Goal: Task Accomplishment & Management: Manage account settings

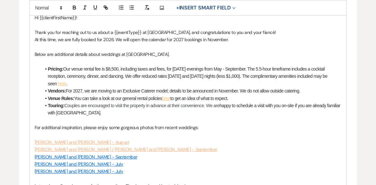
click at [240, 132] on p "To enrich screen reader interactions, please activate Accessibility in Grammarl…" at bounding box center [188, 134] width 307 height 7
click at [76, 84] on li "Pricing: Our venue rental fee is $8,500, including taxes and fees, for [DATE] e…" at bounding box center [191, 76] width 301 height 22
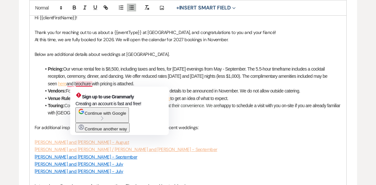
click at [76, 84] on li "Pricing: Our venue rental fee is $8,500, including taxes and fees, for [DATE] e…" at bounding box center [191, 76] width 301 height 22
click at [84, 84] on li "Pricing: Our venue rental fee is $8,500, including taxes and fees, for [DATE] e…" at bounding box center [191, 76] width 301 height 22
drag, startPoint x: 226, startPoint y: 161, endPoint x: 221, endPoint y: 155, distance: 8.3
click at [226, 161] on p "[PERSON_NAME] and [PERSON_NAME] - July" at bounding box center [188, 163] width 307 height 7
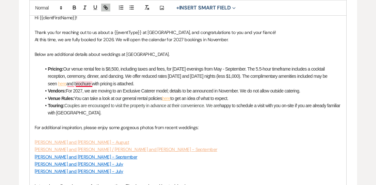
click at [88, 83] on li "Pricing: Our venue rental fee is $8,500, including taxes and fees, for Saturday…" at bounding box center [191, 76] width 301 height 22
click at [73, 83] on li "Pricing: Our venue rental fee is $8,500, including taxes and fees, for Saturday…" at bounding box center [191, 76] width 301 height 22
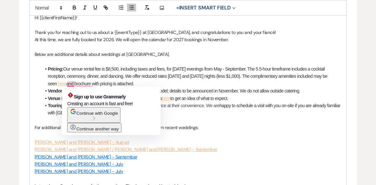
click at [239, 132] on p "To enrich screen reader interactions, please activate Accessibility in Grammarl…" at bounding box center [188, 134] width 307 height 7
click at [74, 83] on li "Pricing: Our venue rental fee is $8,500, including taxes and fees, for Saturday…" at bounding box center [191, 76] width 301 height 22
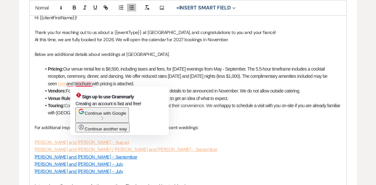
click at [75, 84] on li "Pricing: Our venue rental fee is $8,500, including taxes and fees, for Saturday…" at bounding box center [191, 76] width 301 height 22
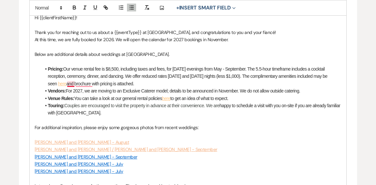
click at [72, 84] on li "Pricing: Our venue rental fee is $8,500, including taxes and fees, for Saturday…" at bounding box center [191, 76] width 301 height 22
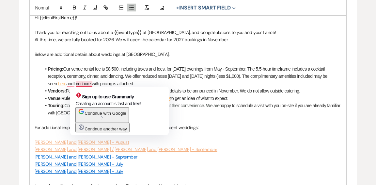
click at [186, 136] on p "To enrich screen reader interactions, please activate Accessibility in Grammarl…" at bounding box center [188, 134] width 307 height 7
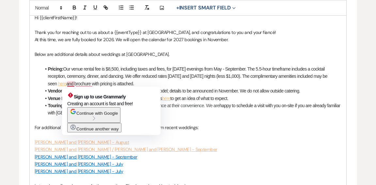
click at [67, 83] on li "Pricing: Our venue rental fee is $8,500, including taxes and fees, for Saturday…" at bounding box center [191, 76] width 301 height 22
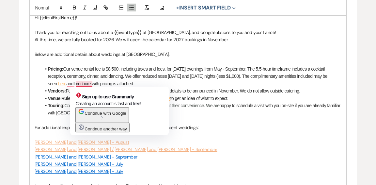
scroll to position [198, 0]
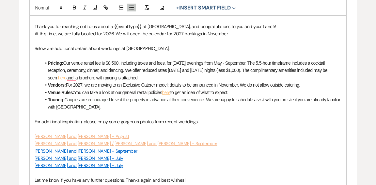
click at [68, 76] on li "Pricing: Our venue rental fee is $8,500, including taxes and fees, for Saturday…" at bounding box center [191, 70] width 301 height 22
click at [77, 77] on li "Pricing: Our venue rental fee is $8,500, including taxes and fees, for Saturday…" at bounding box center [191, 70] width 301 height 22
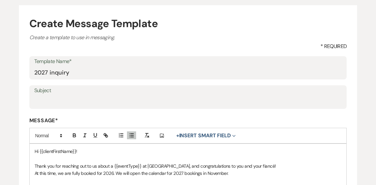
scroll to position [60, 0]
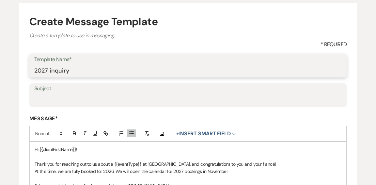
click at [82, 70] on input "2027 inquiry" at bounding box center [188, 70] width 308 height 13
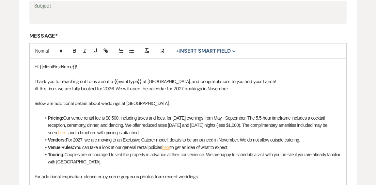
scroll to position [144, 0]
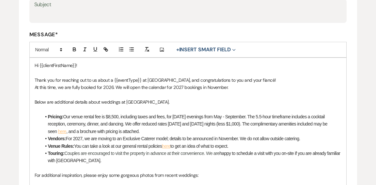
type input "2027 initial inquiry response"
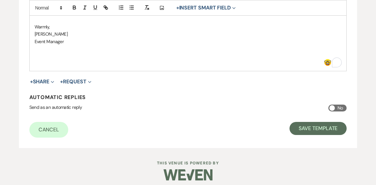
scroll to position [370, 0]
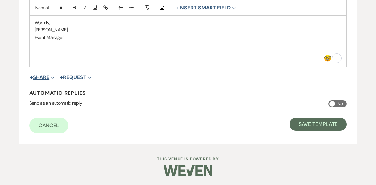
click at [54, 77] on use "button" at bounding box center [52, 78] width 3 height 2
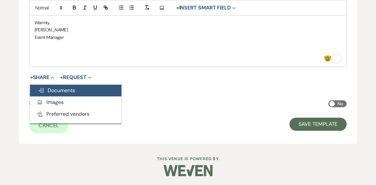
click at [55, 92] on span "Doc Upload Documents" at bounding box center [56, 90] width 37 height 7
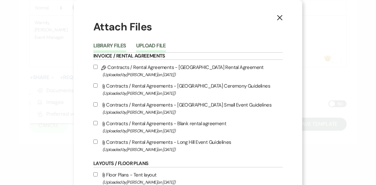
click at [152, 45] on button "Upload File" at bounding box center [151, 47] width 30 height 9
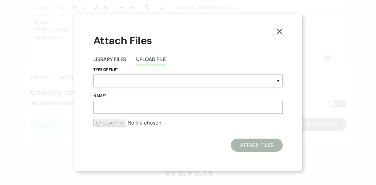
click at [151, 81] on select "Special Event Insurance Vendor Certificate of Insurance Contracts / Rental Agre…" at bounding box center [187, 80] width 189 height 13
select select "43"
click at [93, 74] on select "Special Event Insurance Vendor Certificate of Insurance Contracts / Rental Agre…" at bounding box center [187, 80] width 189 height 13
click at [136, 108] on input "Name*" at bounding box center [187, 107] width 189 height 13
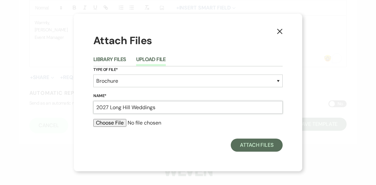
type input "2027 Long Hill Weddings"
click at [102, 122] on input "file" at bounding box center [187, 123] width 189 height 8
type input "C:\fakepath\Weddings at Long Hill Brochure 2027.pdf"
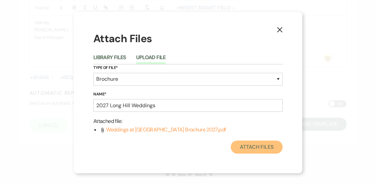
click at [265, 147] on button "Attach Files" at bounding box center [257, 146] width 52 height 13
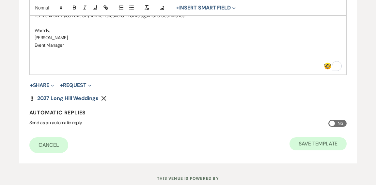
scroll to position [365, 0]
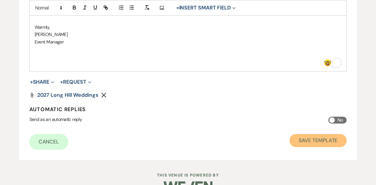
click at [327, 141] on button "Save Template" at bounding box center [318, 140] width 57 height 13
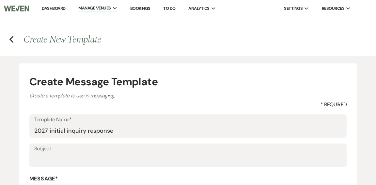
select select "Message Templates"
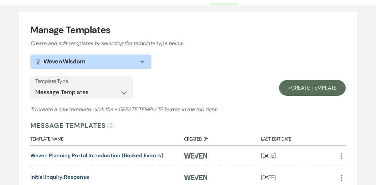
scroll to position [69, 0]
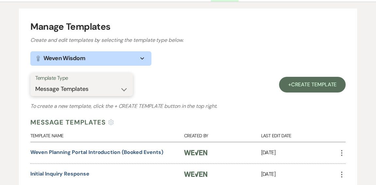
click at [123, 90] on select "Select template type... Task List Message Templates Payment Plan Inventory Item…" at bounding box center [81, 89] width 93 height 13
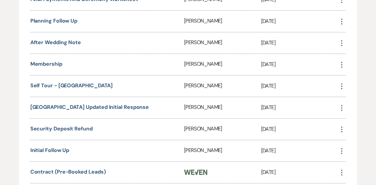
scroll to position [341, 0]
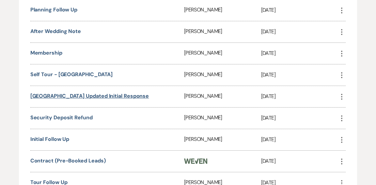
click at [87, 93] on link "[GEOGRAPHIC_DATA] Updated Initial Response" at bounding box center [89, 95] width 119 height 7
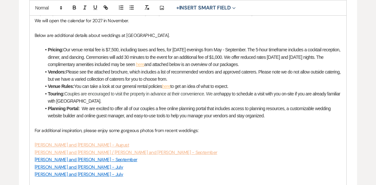
scroll to position [219, 0]
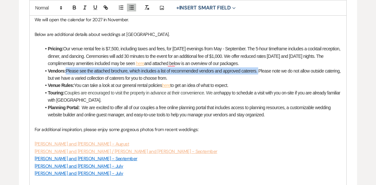
drag, startPoint x: 262, startPoint y: 71, endPoint x: 66, endPoint y: 70, distance: 195.4
click at [66, 70] on li "Vendors: Please see the attached brochure, which includes a list of recommended…" at bounding box center [191, 74] width 301 height 15
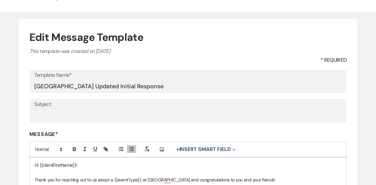
scroll to position [0, 0]
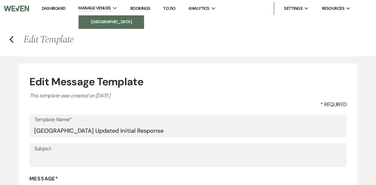
click at [99, 18] on link "[GEOGRAPHIC_DATA]" at bounding box center [111, 21] width 65 height 13
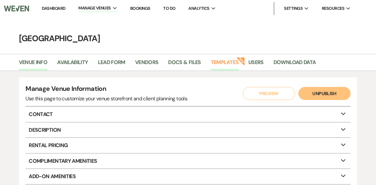
click at [225, 62] on link "Templates" at bounding box center [225, 64] width 28 height 12
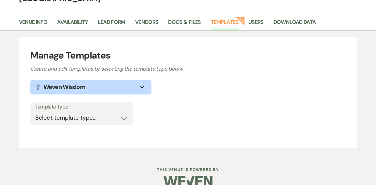
scroll to position [52, 0]
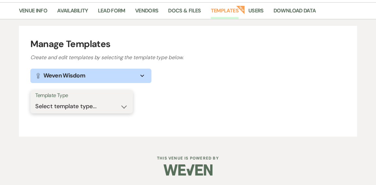
click at [125, 106] on select "Select template type... Task List Message Templates Payment Plan Inventory Item…" at bounding box center [81, 106] width 93 height 13
select select "Message Templates"
click at [35, 100] on select "Select template type... Task List Message Templates Payment Plan Inventory Item…" at bounding box center [81, 106] width 93 height 13
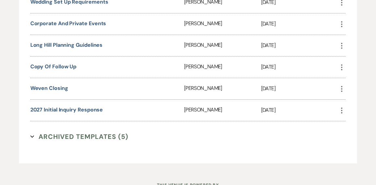
scroll to position [608, 0]
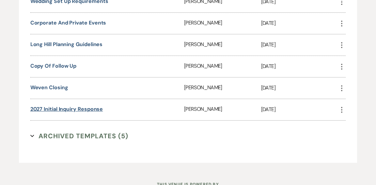
click at [93, 106] on link "2027 initial inquiry response" at bounding box center [66, 109] width 73 height 7
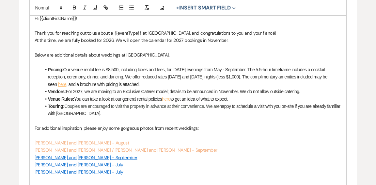
scroll to position [191, 0]
click at [67, 90] on li "Vendors: For 2027, we are moving to an Exclusive Caterer model; details to be a…" at bounding box center [191, 91] width 301 height 7
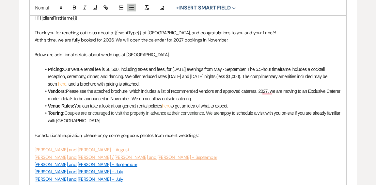
click at [155, 84] on li "Pricing: Our venue rental fee is $8,500, including taxes and fees, for Saturday…" at bounding box center [191, 77] width 301 height 22
click at [261, 90] on li "Vendors: Please see the attached brochure, which includes a list of recommended…" at bounding box center [191, 95] width 301 height 15
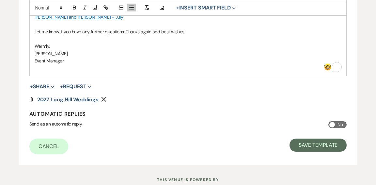
scroll to position [357, 0]
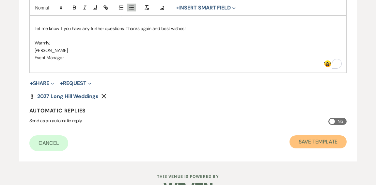
click at [304, 139] on button "Save Template" at bounding box center [318, 141] width 57 height 13
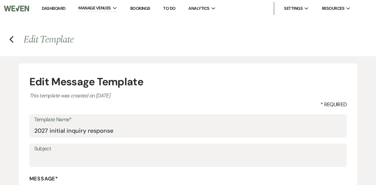
select select "Message Templates"
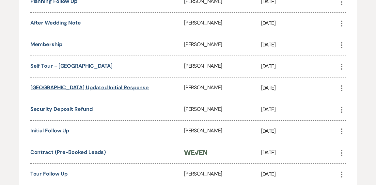
scroll to position [350, 0]
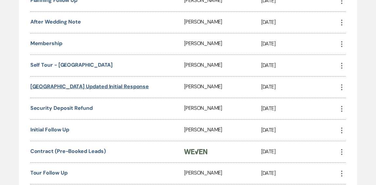
click at [104, 85] on link "[GEOGRAPHIC_DATA] Updated Initial Response" at bounding box center [89, 86] width 119 height 7
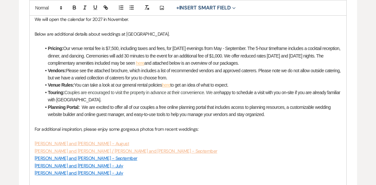
scroll to position [220, 0]
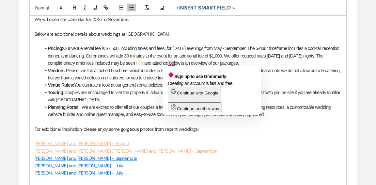
drag, startPoint x: 270, startPoint y: 62, endPoint x: 171, endPoint y: 61, distance: 99.0
click at [171, 61] on li "Pricing: Our venue rental fee is $7,500, including taxes and fees, for Saturday…" at bounding box center [191, 56] width 301 height 22
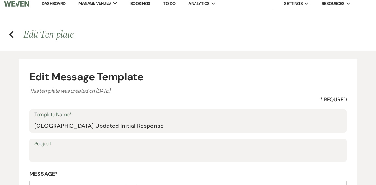
scroll to position [0, 0]
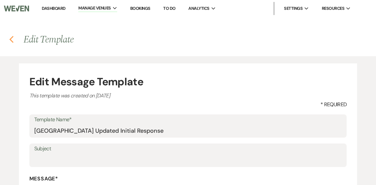
click at [10, 40] on use "button" at bounding box center [11, 39] width 4 height 7
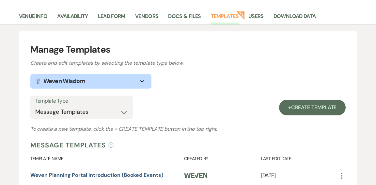
scroll to position [46, 0]
click at [125, 110] on select "Select template type... Task List Message Templates Payment Plan Inventory Item…" at bounding box center [81, 112] width 93 height 13
click at [35, 106] on select "Select template type... Task List Message Templates Payment Plan Inventory Item…" at bounding box center [81, 112] width 93 height 13
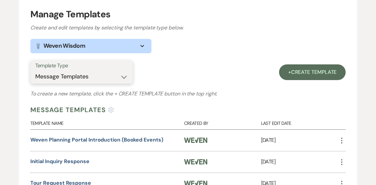
scroll to position [0, 0]
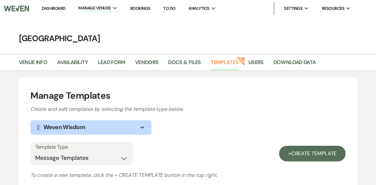
click at [59, 8] on link "Dashboard" at bounding box center [54, 9] width 24 height 6
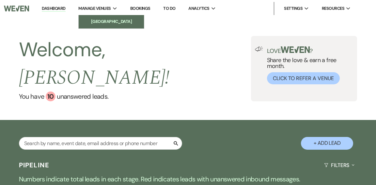
click at [92, 21] on li "[GEOGRAPHIC_DATA]" at bounding box center [111, 21] width 59 height 7
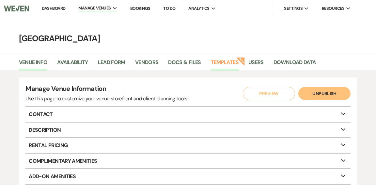
click at [215, 63] on link "Templates" at bounding box center [225, 64] width 28 height 12
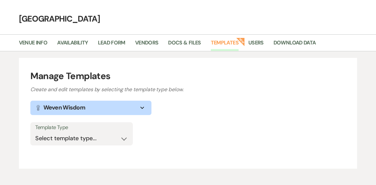
scroll to position [52, 0]
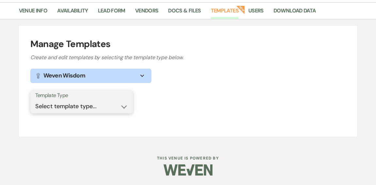
click at [125, 107] on select "Select template type... Task List Message Templates Payment Plan Inventory Item…" at bounding box center [81, 106] width 93 height 13
select select "Message Templates"
click at [35, 100] on select "Select template type... Task List Message Templates Payment Plan Inventory Item…" at bounding box center [81, 106] width 93 height 13
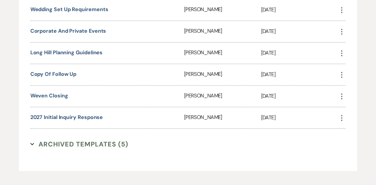
scroll to position [601, 0]
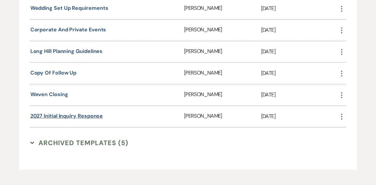
click at [62, 112] on link "2027 initial inquiry response" at bounding box center [66, 115] width 73 height 7
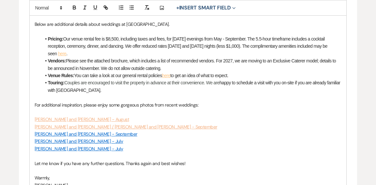
scroll to position [222, 0]
click at [83, 53] on li "Pricing: Our venue rental fee is $8,500, including taxes and fees, for [DATE] e…" at bounding box center [191, 46] width 301 height 22
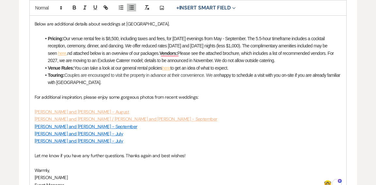
drag, startPoint x: 77, startPoint y: 52, endPoint x: 83, endPoint y: 50, distance: 6.3
click at [77, 52] on span "nd attached below is an overview of our packages." at bounding box center [113, 53] width 92 height 5
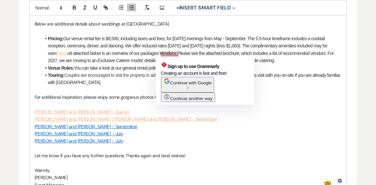
click at [162, 53] on strong "Vendors:" at bounding box center [169, 53] width 18 height 5
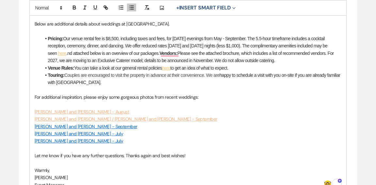
drag, startPoint x: 68, startPoint y: 53, endPoint x: 72, endPoint y: 51, distance: 4.3
click at [69, 53] on span "nd attached below is an overview of our packages." at bounding box center [113, 53] width 92 height 5
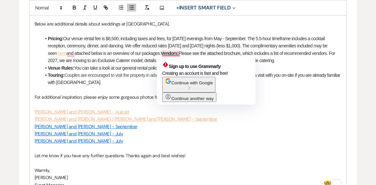
click at [304, 117] on p "[PERSON_NAME] and [PERSON_NAME] / [PERSON_NAME] and [PERSON_NAME] - September" at bounding box center [188, 118] width 307 height 7
click at [164, 52] on strong "Vendors:" at bounding box center [170, 53] width 18 height 5
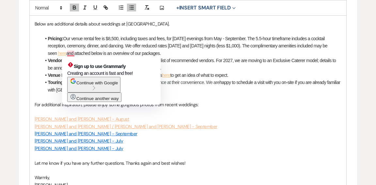
click at [73, 54] on span "nd attached below is an overview of our packages." at bounding box center [115, 53] width 92 height 5
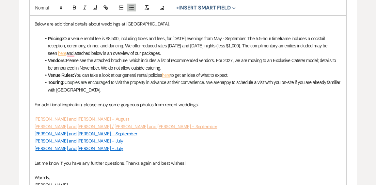
click at [67, 54] on li "Pricing: Our venue rental fee is $8,500, including taxes and fees, for [DATE] e…" at bounding box center [191, 46] width 301 height 22
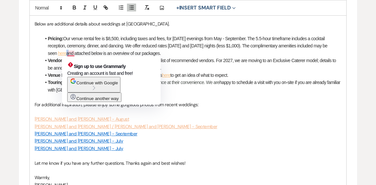
click at [67, 54] on li "Pricing: Our venue rental fee is $8,500, including taxes and fees, for [DATE] e…" at bounding box center [191, 46] width 301 height 22
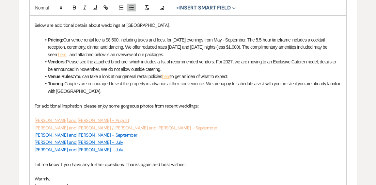
scroll to position [222, 0]
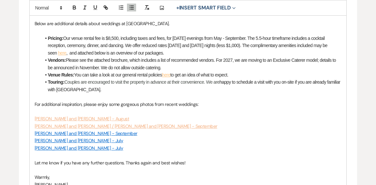
click at [252, 142] on p "[PERSON_NAME] and [PERSON_NAME] - July" at bounding box center [188, 140] width 307 height 7
click at [69, 52] on li "Pricing: Our venue rental fee is $8,500, including taxes and fees, for [DATE] e…" at bounding box center [191, 46] width 301 height 22
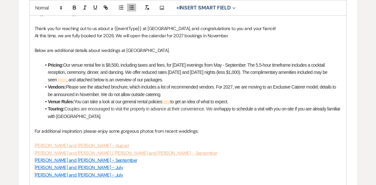
scroll to position [200, 0]
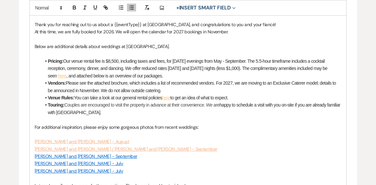
click at [256, 125] on p "For additional inspiration, please enjoy some gorgeous photos from recent weddi…" at bounding box center [188, 126] width 307 height 7
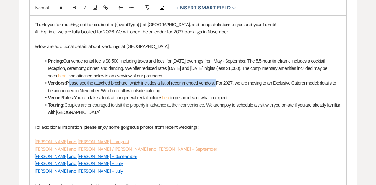
drag, startPoint x: 219, startPoint y: 83, endPoint x: 67, endPoint y: 83, distance: 151.3
click at [67, 83] on li "Vendors: Please see the attached brochure, which includes a list of recommended…" at bounding box center [191, 86] width 301 height 15
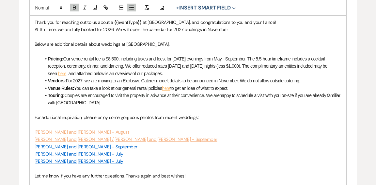
scroll to position [203, 0]
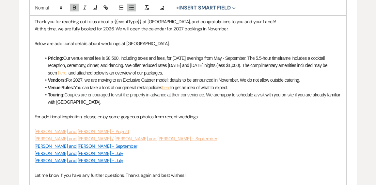
click at [311, 79] on li "Vendors: For 2027, we are moving to an Exclusive Caterer model; details to be a…" at bounding box center [191, 79] width 301 height 7
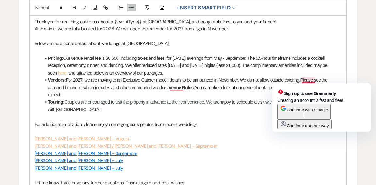
click at [303, 79] on li "Vendors: For 2027, we are moving to an Exclusive Caterer model; details to be a…" at bounding box center [191, 87] width 301 height 22
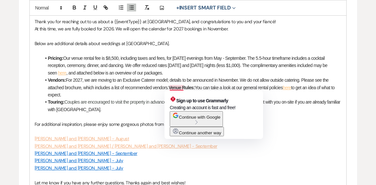
click at [189, 135] on span "Continue another way" at bounding box center [200, 132] width 42 height 5
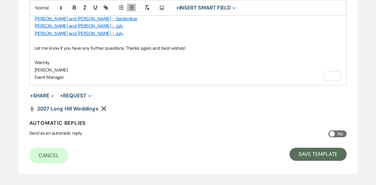
scroll to position [339, 0]
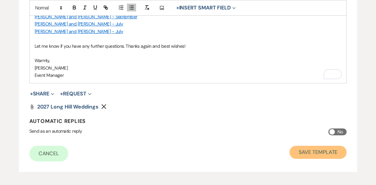
click at [304, 150] on button "Save Template" at bounding box center [318, 152] width 57 height 13
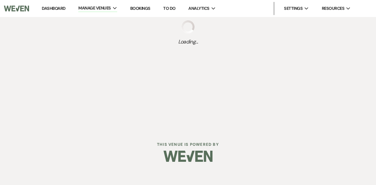
select select "Message Templates"
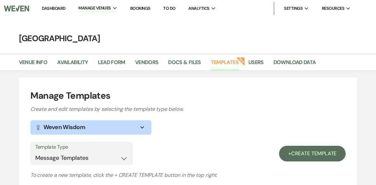
click at [57, 8] on link "Dashboard" at bounding box center [54, 9] width 24 height 6
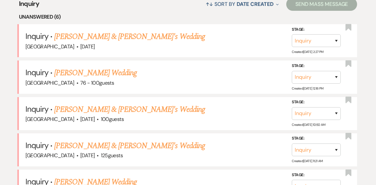
scroll to position [276, 0]
